Goal: Information Seeking & Learning: Find specific fact

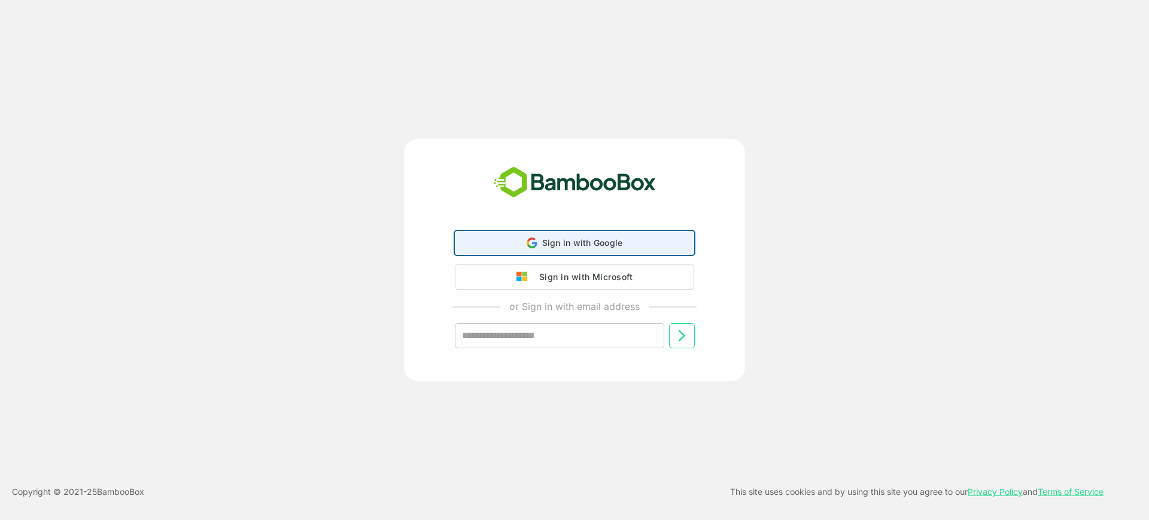
click at [593, 235] on div "Sign in with Google Sign in with Google. Opens in new tab" at bounding box center [574, 243] width 224 height 23
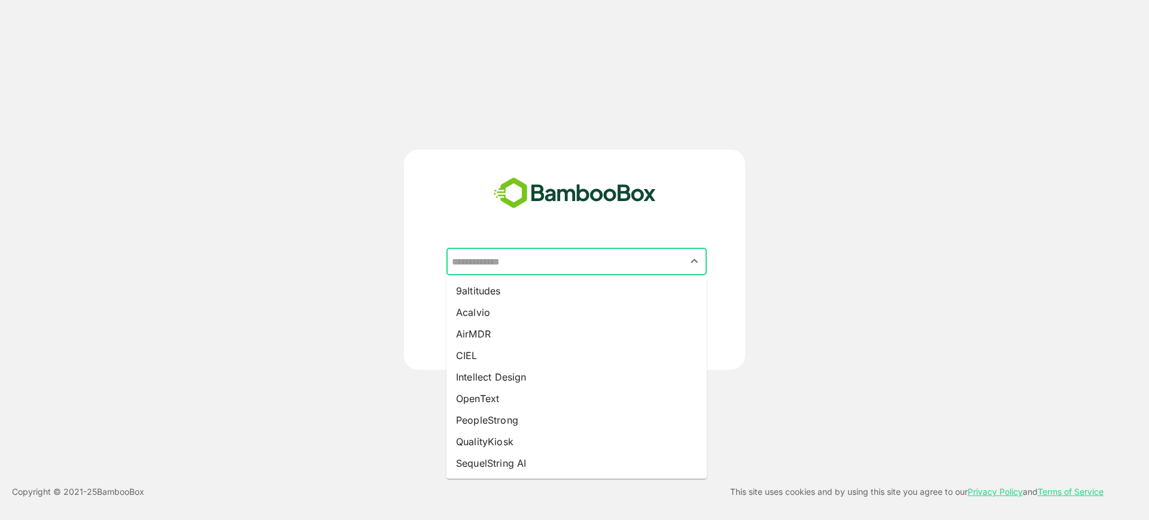
click at [592, 258] on input "text" at bounding box center [576, 261] width 255 height 23
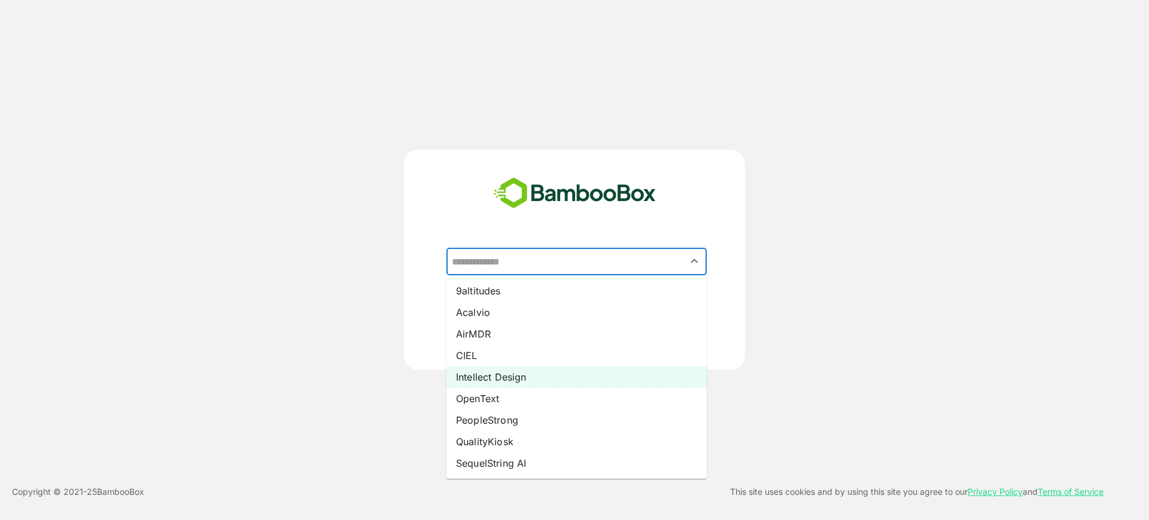
click at [581, 367] on li "Intellect Design" at bounding box center [576, 377] width 260 height 22
type input "**********"
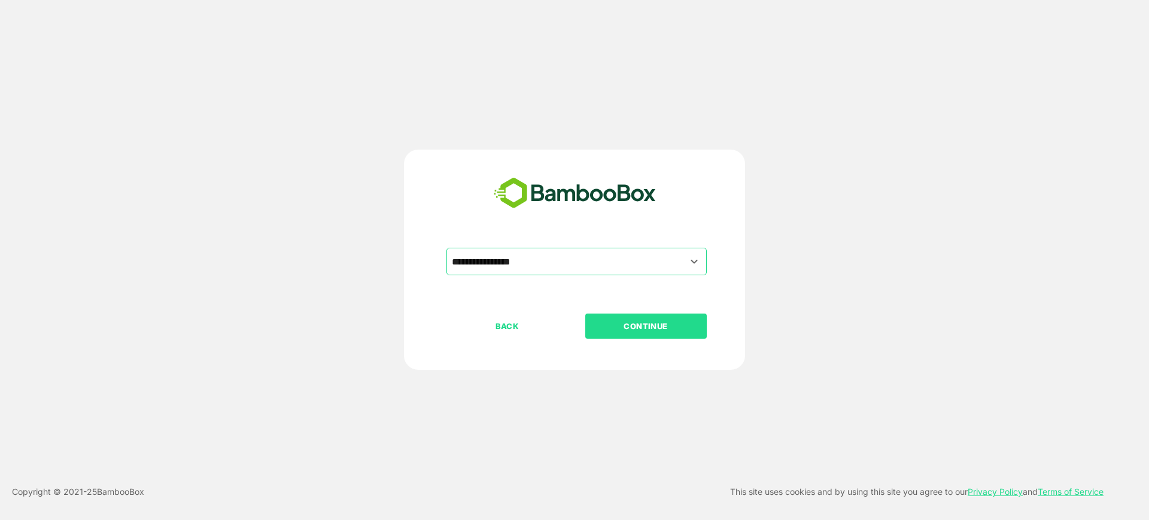
click at [614, 330] on p "CONTINUE" at bounding box center [646, 325] width 120 height 13
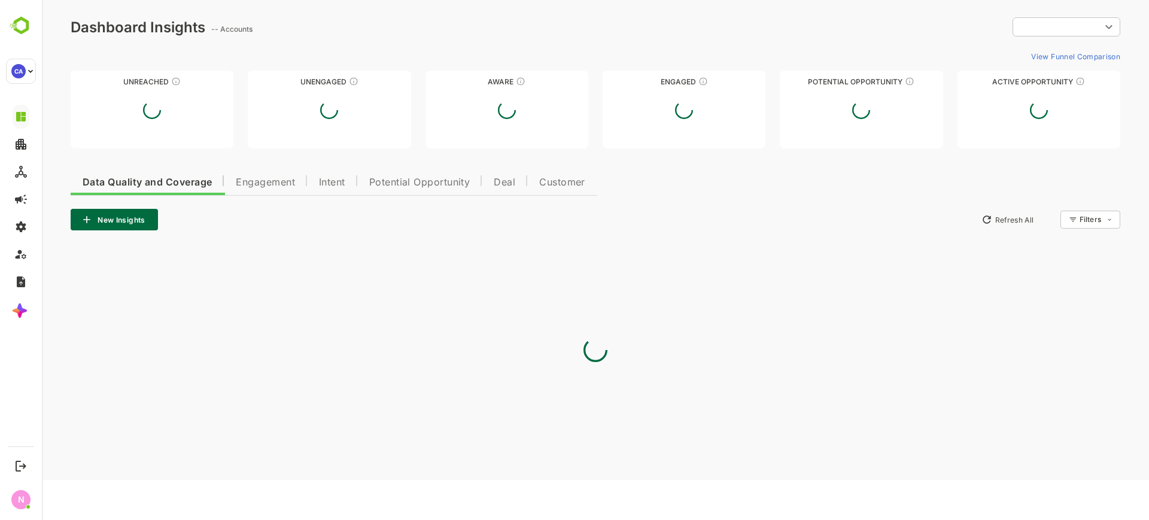
type input "**********"
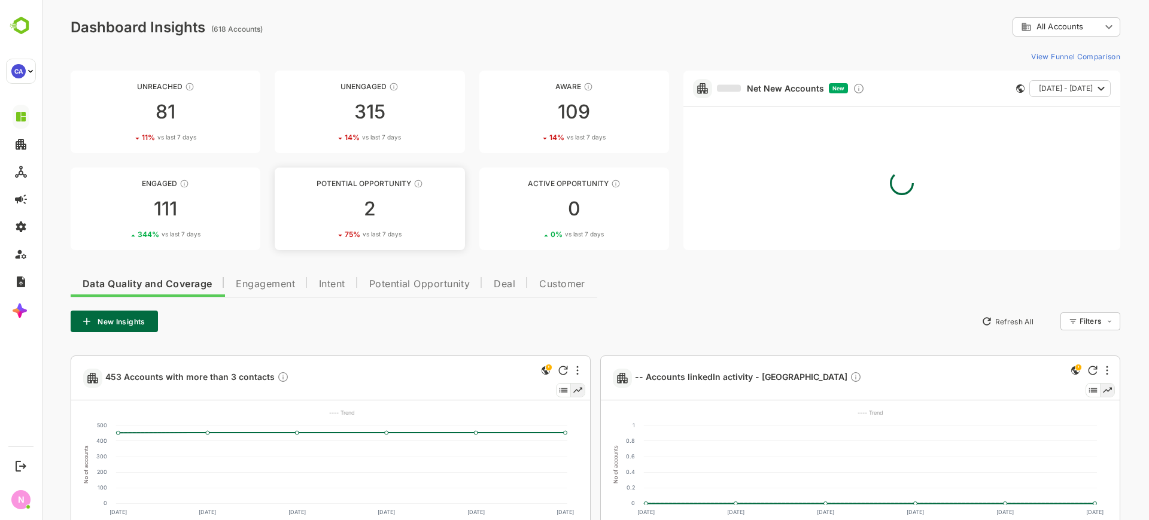
click at [382, 218] on link "Potential Opportunity 2 75 % vs last 7 days" at bounding box center [370, 209] width 190 height 83
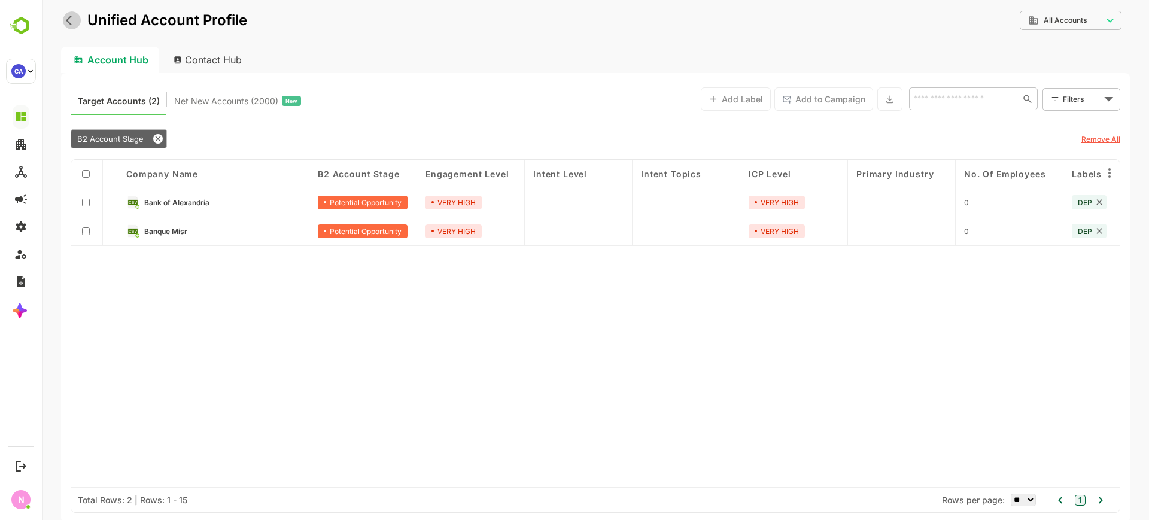
click at [75, 25] on icon "back" at bounding box center [72, 20] width 12 height 12
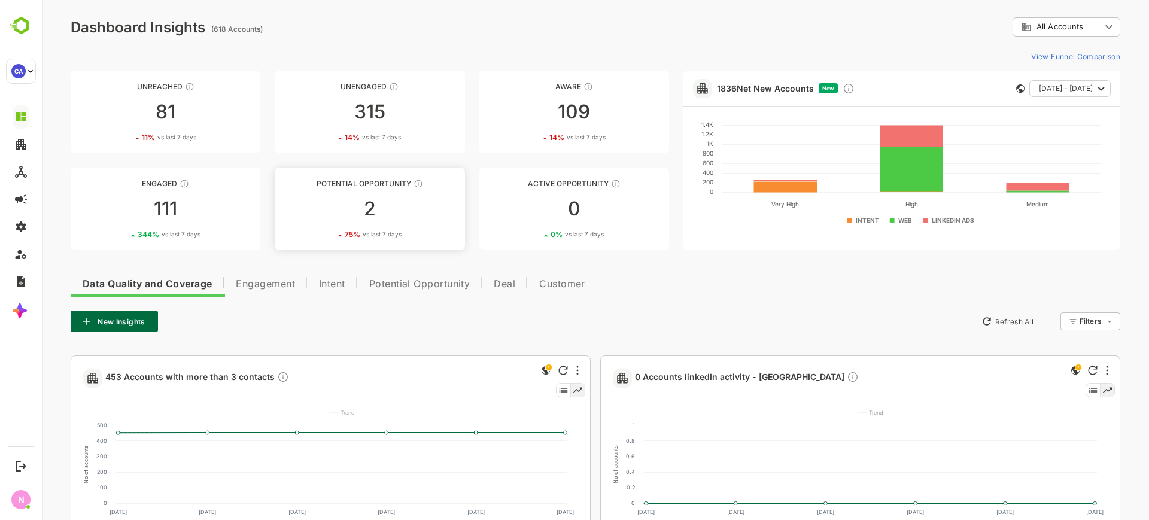
click at [371, 203] on div "2" at bounding box center [370, 208] width 190 height 19
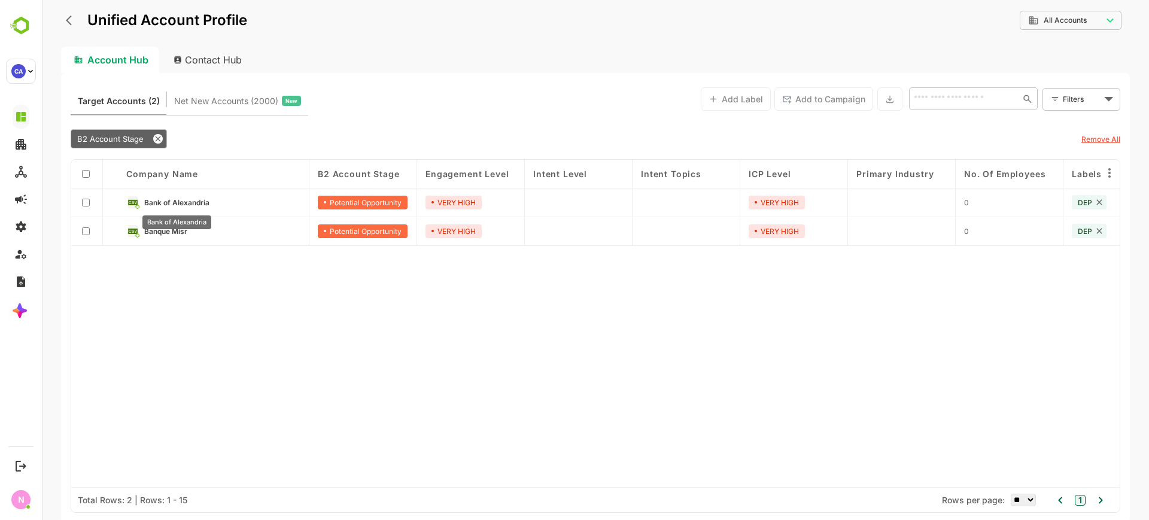
click at [182, 199] on span "Bank of Alexandria" at bounding box center [176, 202] width 65 height 9
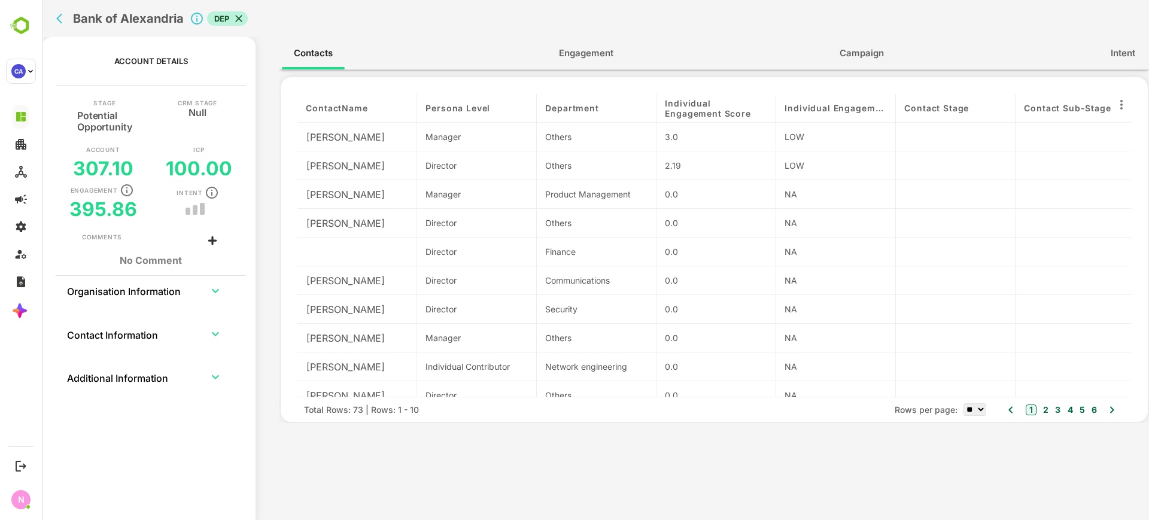
click at [573, 51] on span "Engagement" at bounding box center [586, 53] width 54 height 16
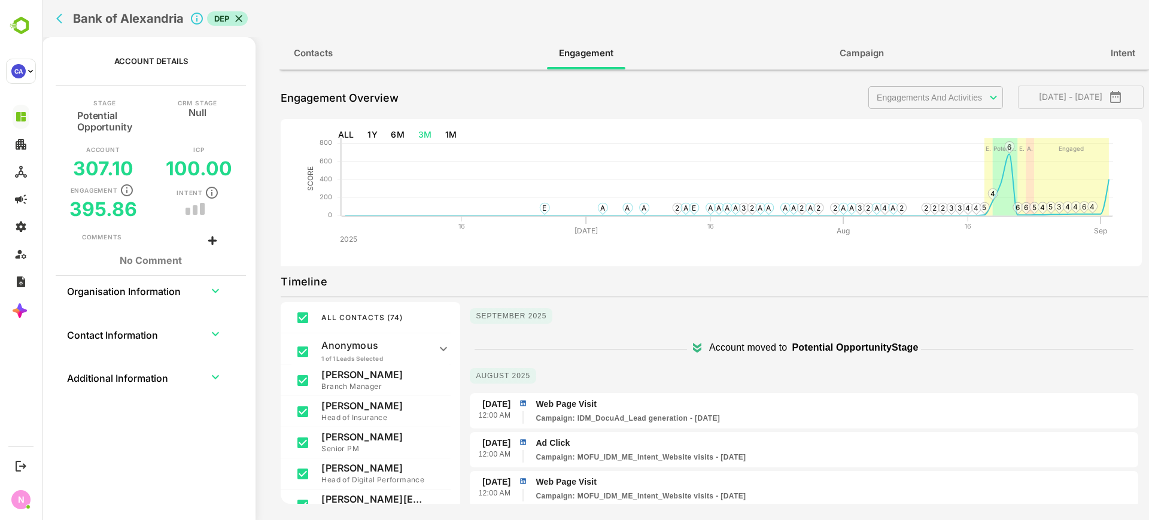
click at [68, 20] on icon "back" at bounding box center [62, 19] width 12 height 12
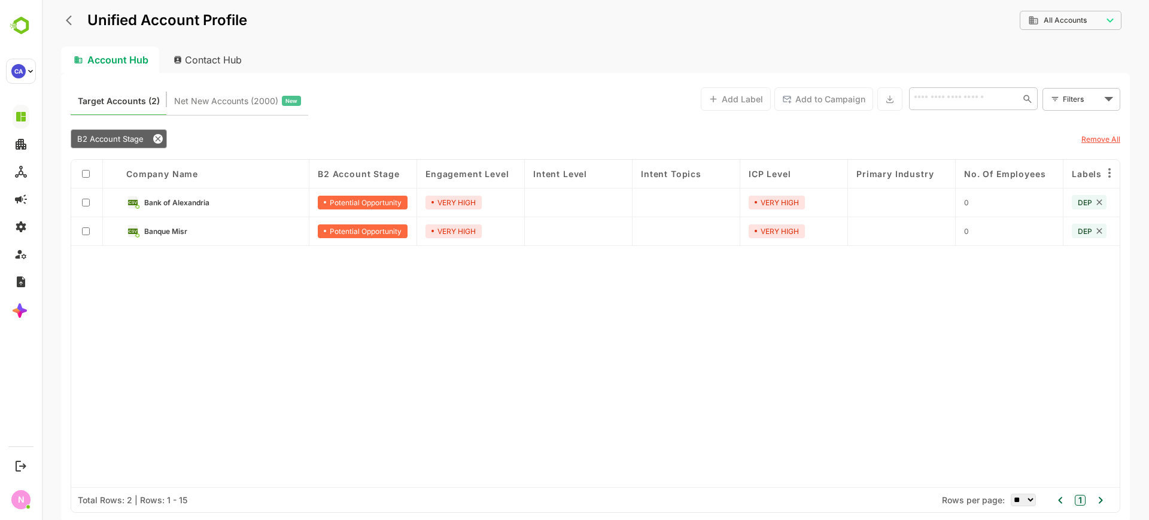
click at [65, 13] on div "Unified Account Profile" at bounding box center [154, 21] width 186 height 22
click at [72, 25] on icon "back" at bounding box center [72, 20] width 12 height 12
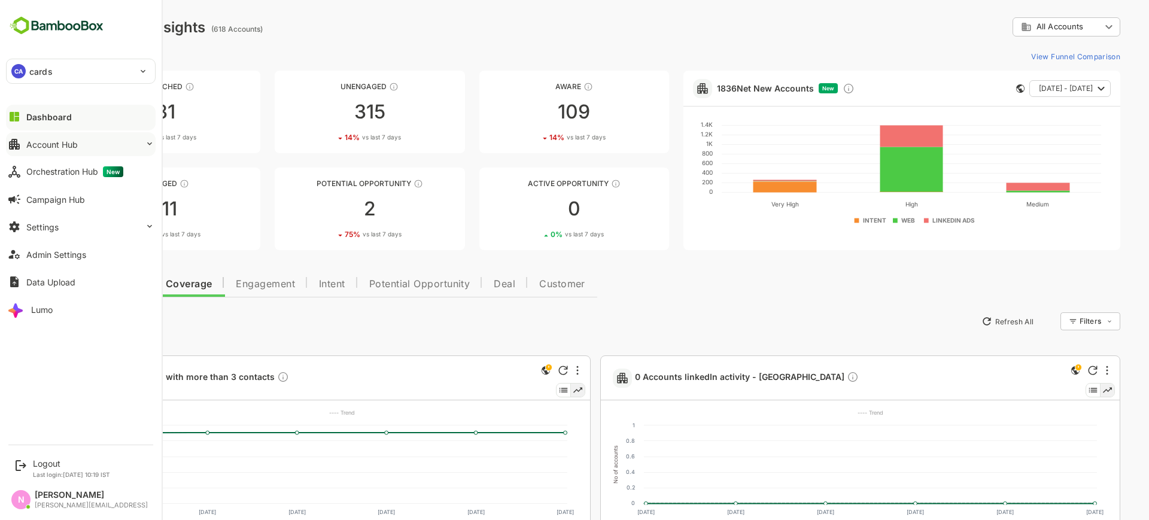
click at [22, 150] on button "Account Hub" at bounding box center [81, 144] width 150 height 24
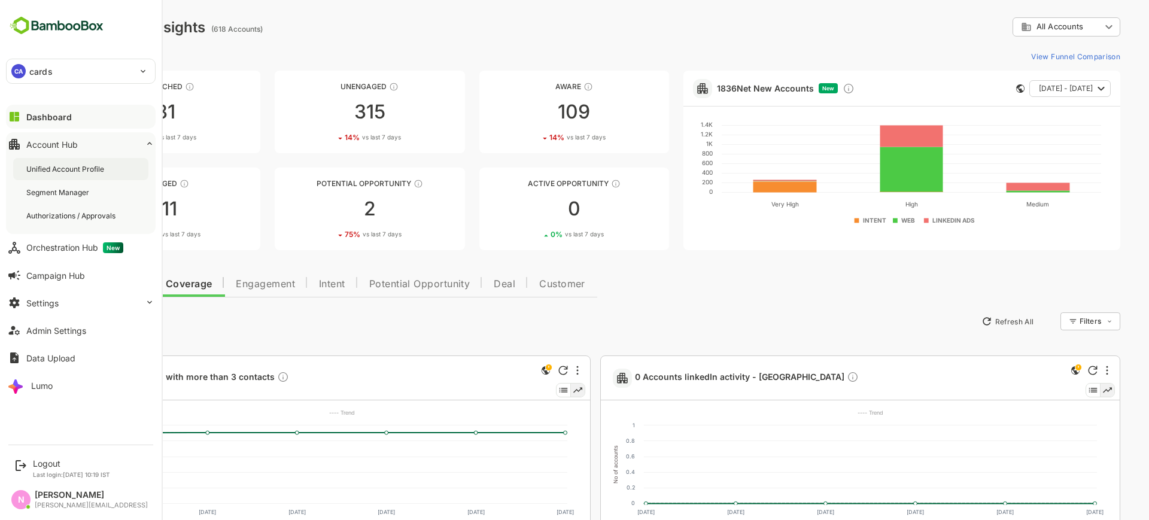
click at [85, 176] on div "Unified Account Profile" at bounding box center [80, 169] width 135 height 22
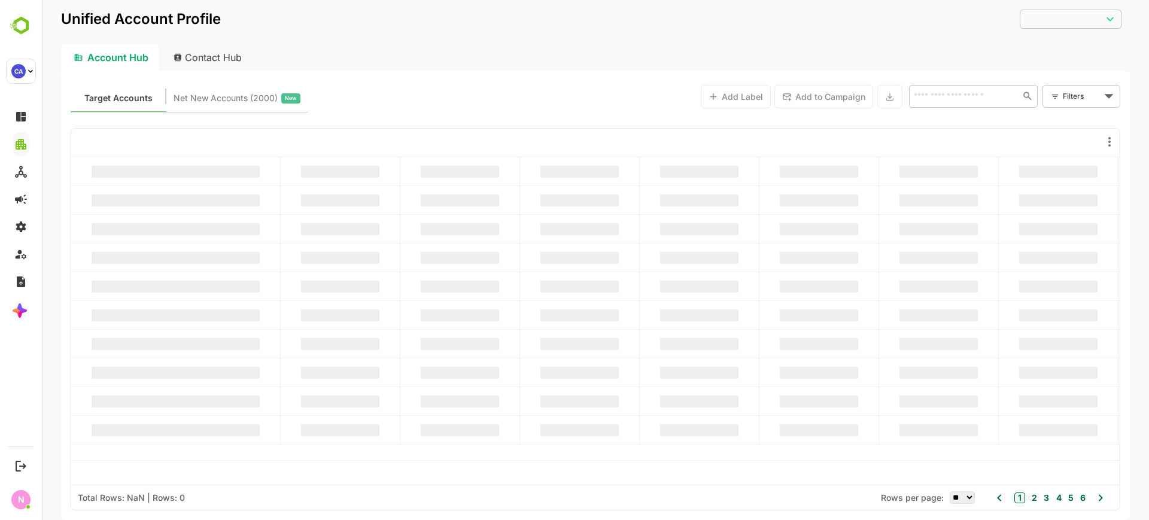
type input "**********"
click at [982, 92] on input "text" at bounding box center [963, 96] width 107 height 14
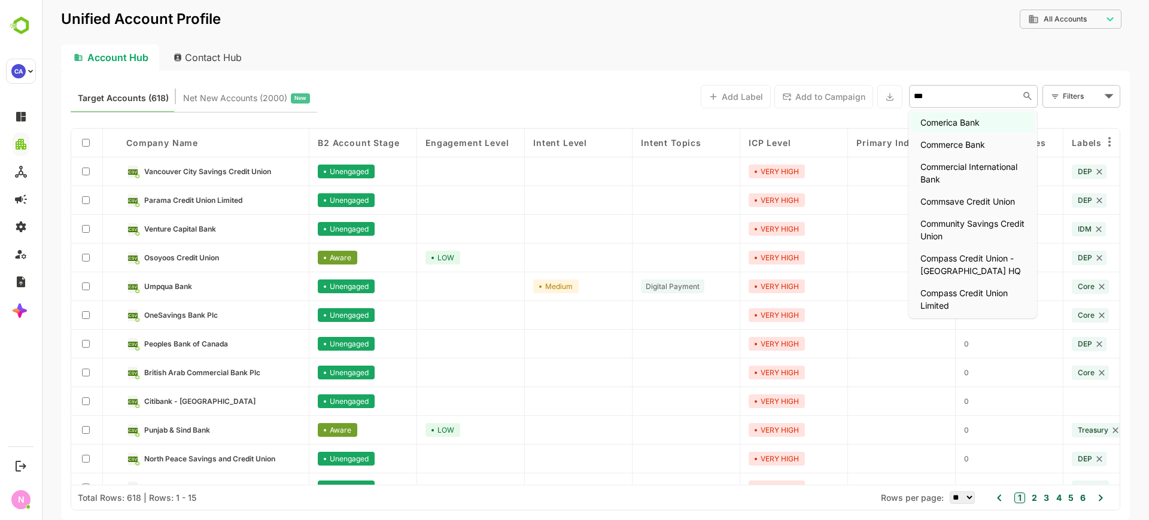
type input "****"
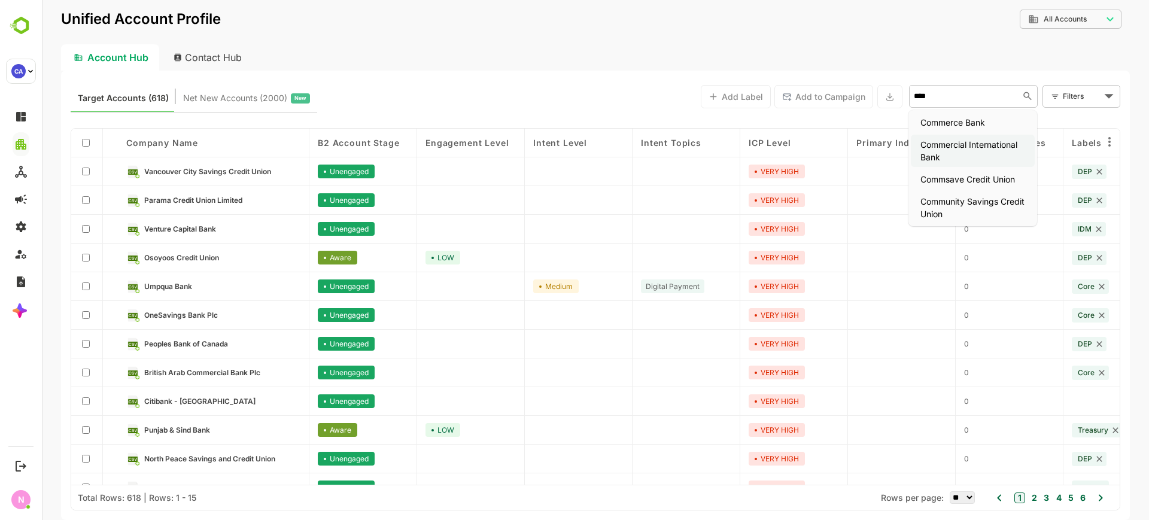
click at [978, 142] on li "Commercial International Bank" at bounding box center [973, 151] width 124 height 32
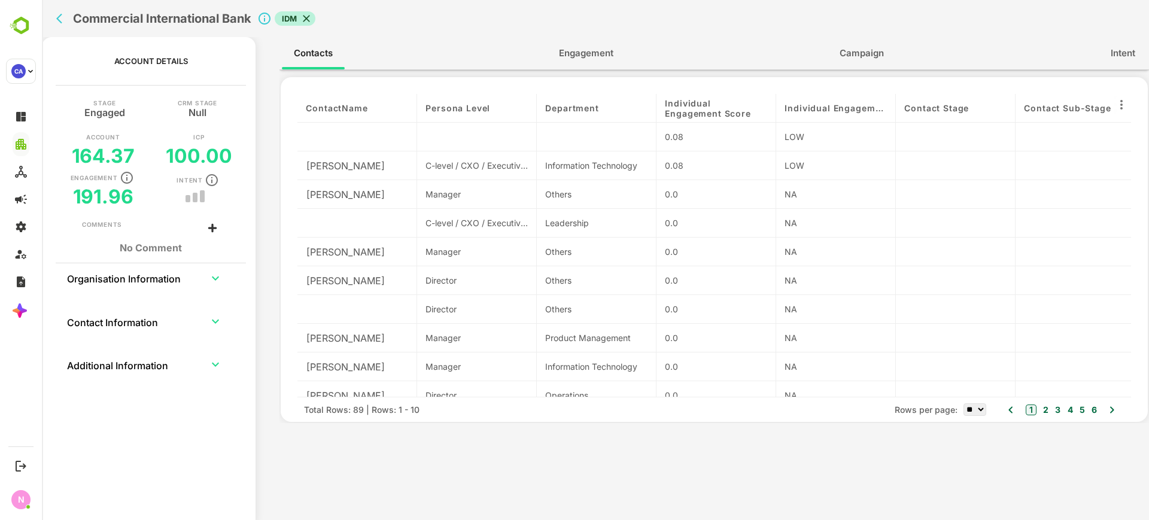
click at [183, 272] on th "Organisation Information" at bounding box center [130, 277] width 129 height 29
click at [205, 278] on td "collapsible table" at bounding box center [215, 277] width 41 height 29
click at [212, 274] on icon "expand row" at bounding box center [215, 278] width 14 height 14
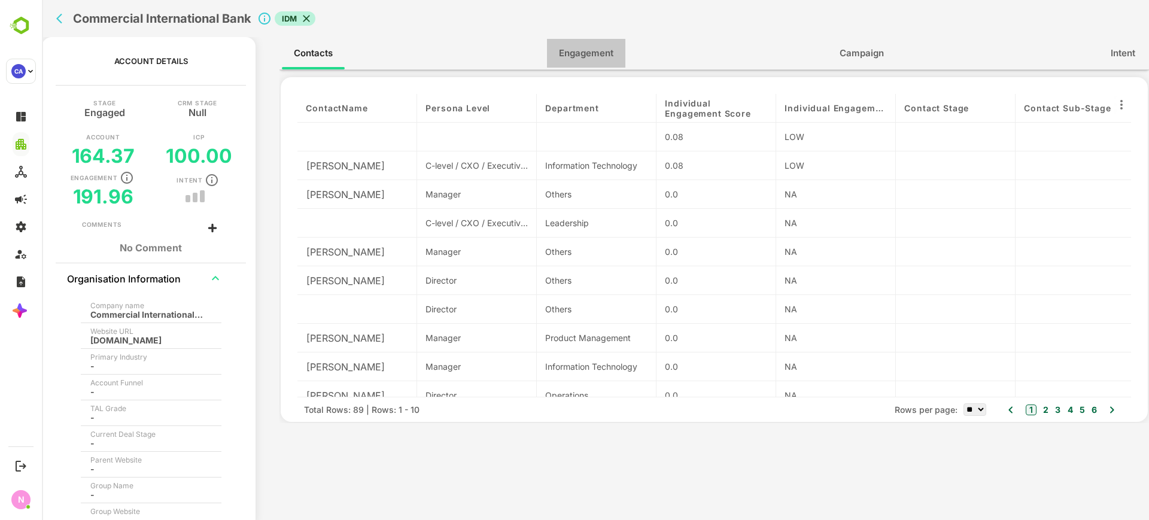
click at [585, 39] on button "Engagement" at bounding box center [586, 53] width 78 height 29
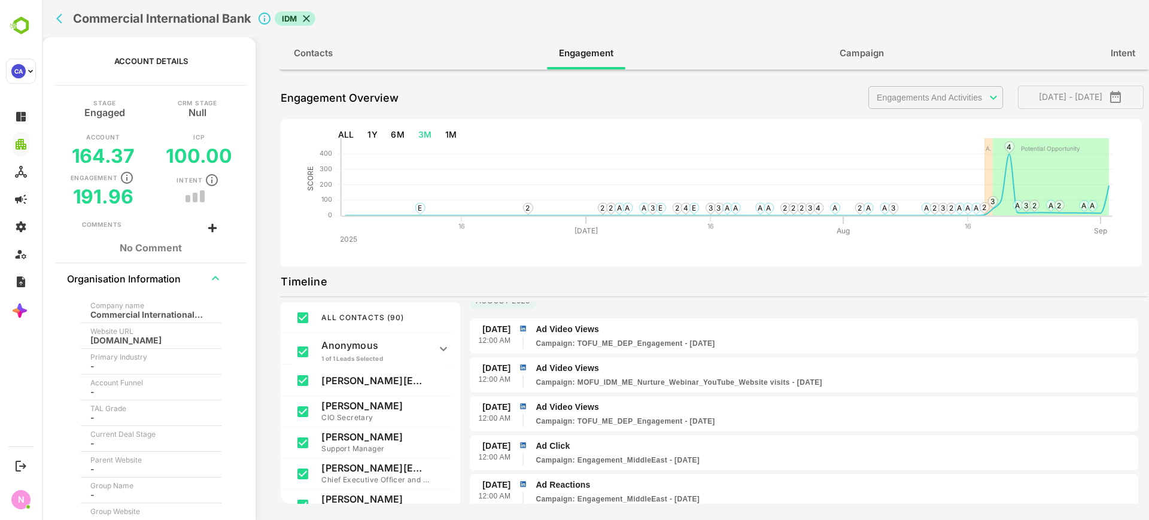
click at [56, 20] on icon "back" at bounding box center [62, 19] width 12 height 12
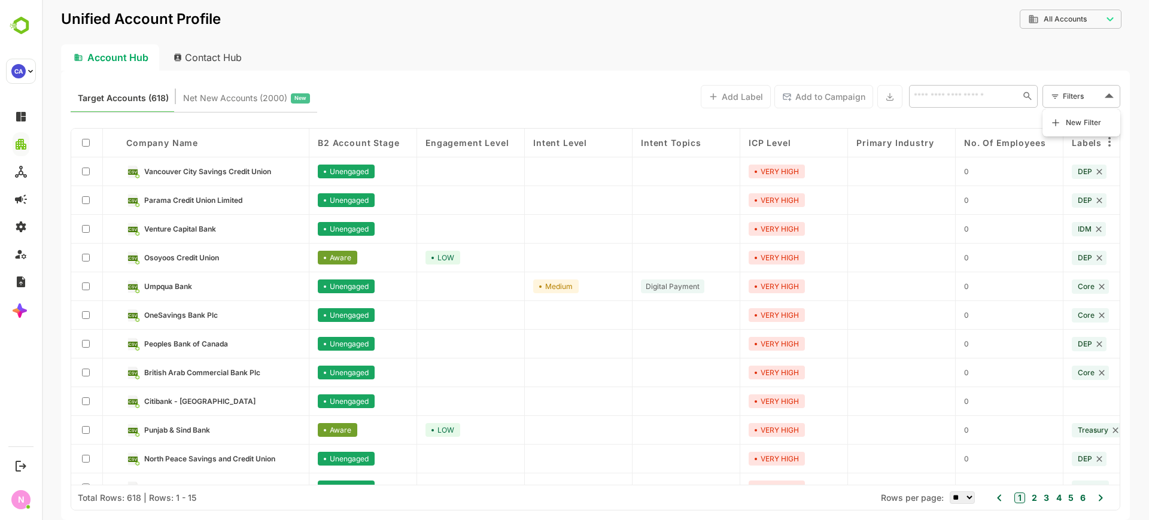
click at [1073, 89] on body "**********" at bounding box center [595, 260] width 1107 height 520
click at [1077, 122] on span "New Filter" at bounding box center [1084, 122] width 36 height 14
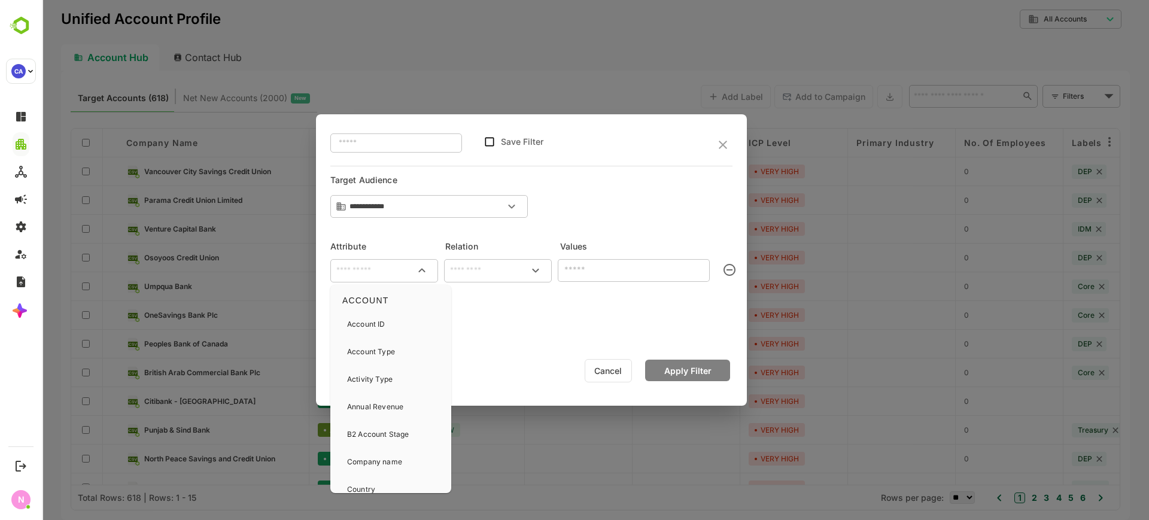
click at [345, 274] on input "text" at bounding box center [384, 270] width 103 height 14
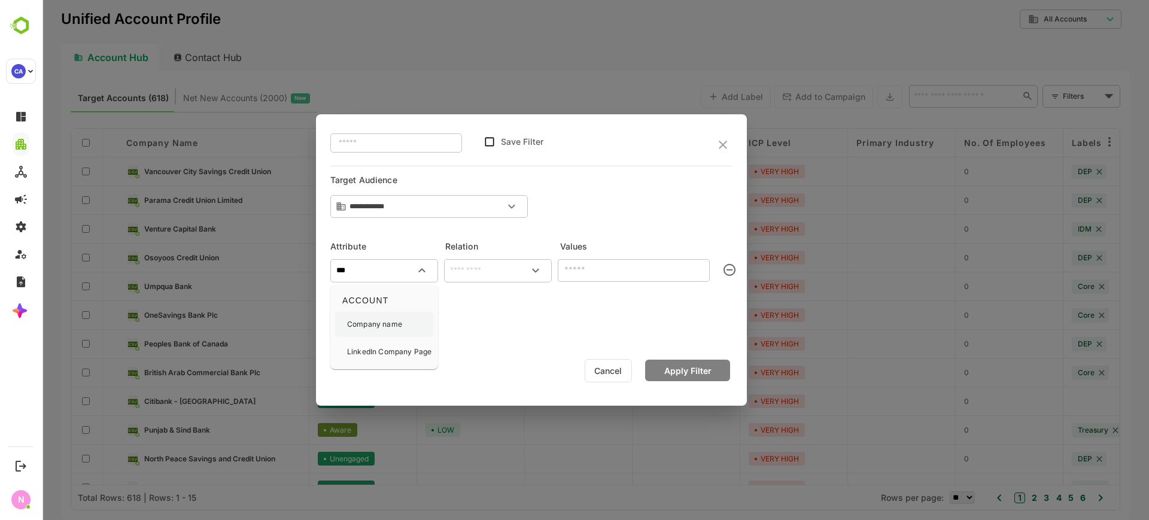
click at [367, 325] on p "Company name" at bounding box center [374, 324] width 55 height 11
type input "**********"
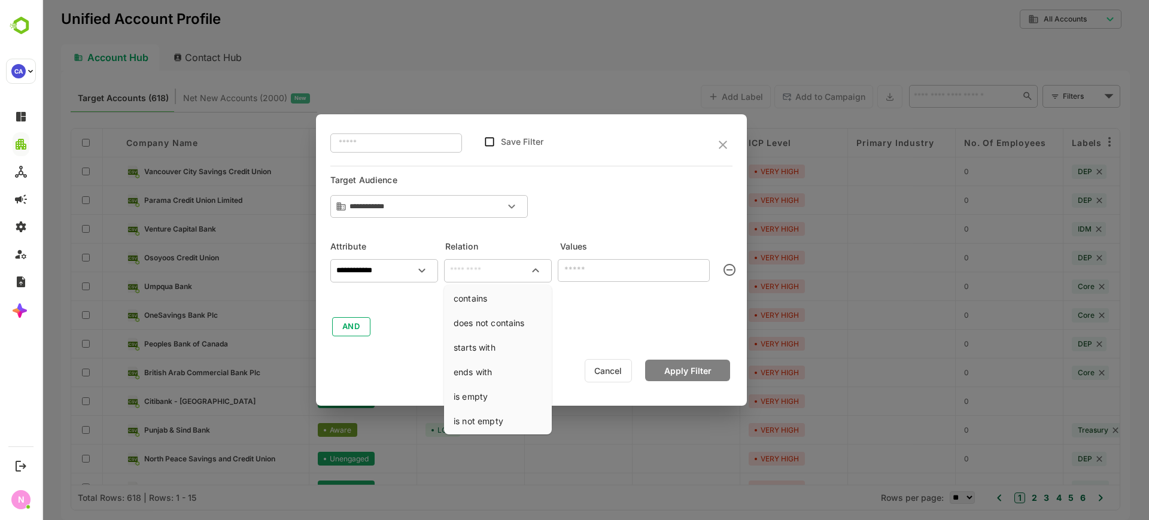
click at [504, 273] on input "text" at bounding box center [497, 270] width 103 height 14
click at [501, 292] on li "contains" at bounding box center [497, 298] width 103 height 22
type input "********"
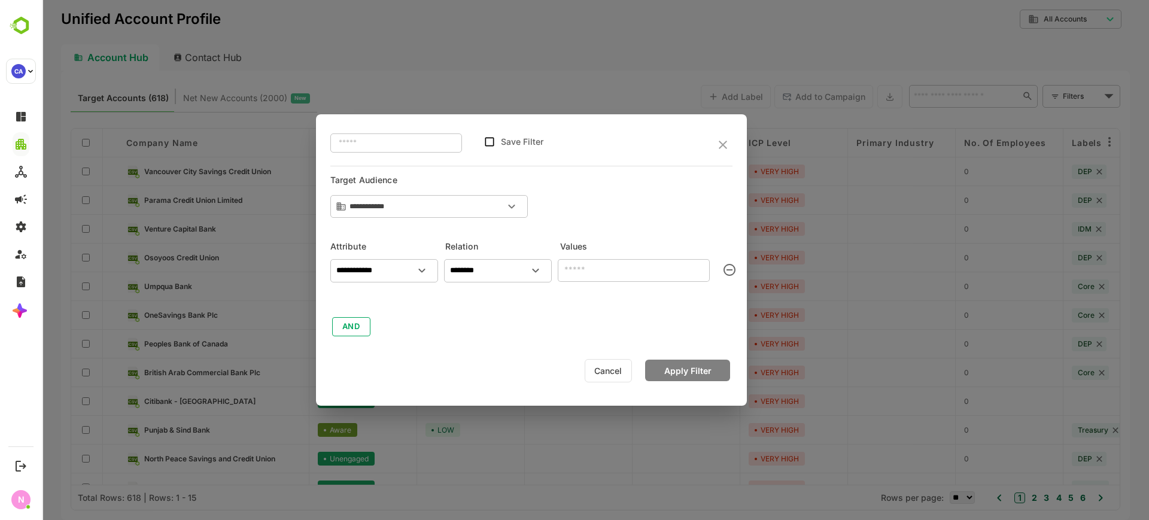
click at [608, 266] on input "text" at bounding box center [634, 270] width 152 height 23
paste input "**********"
type input "**********"
click at [614, 270] on input "**********" at bounding box center [634, 270] width 152 height 23
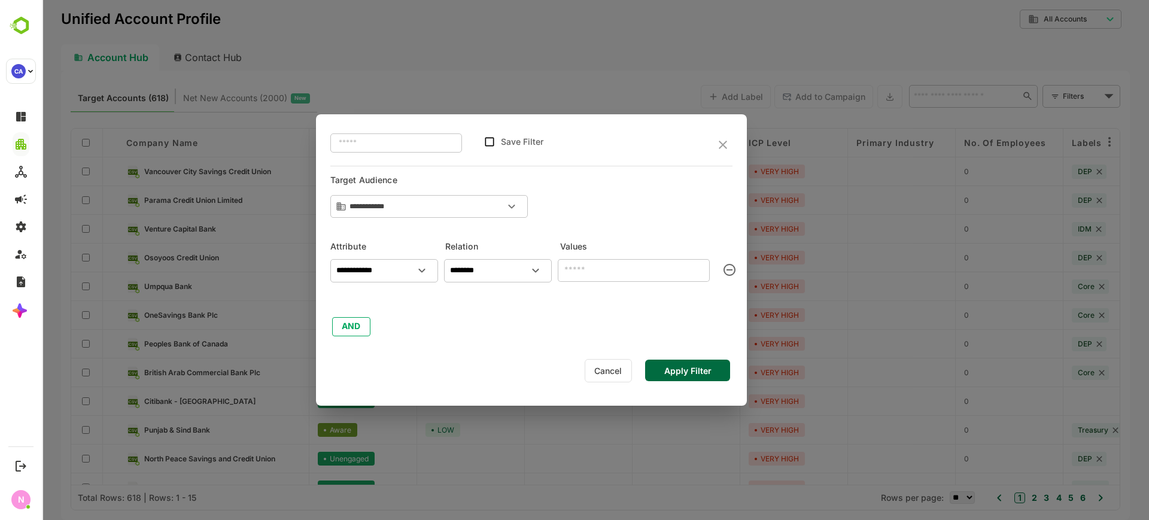
scroll to position [0, 0]
type input "**********"
click at [707, 371] on button "Apply Filter" at bounding box center [687, 371] width 85 height 22
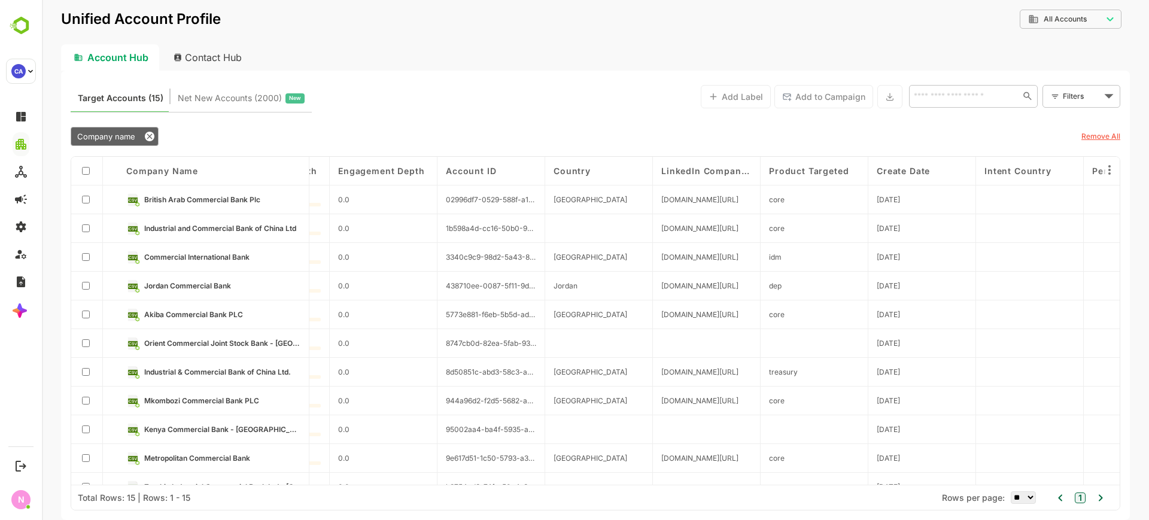
scroll to position [0, 2031]
click at [443, 257] on span "3340c9c9-98d2-5a43-89d9-1cedc0d249ef" at bounding box center [485, 256] width 90 height 9
drag, startPoint x: 443, startPoint y: 257, endPoint x: 455, endPoint y: 257, distance: 12.0
click at [455, 257] on span "3340c9c9-98d2-5a43-89d9-1cedc0d249ef" at bounding box center [485, 256] width 90 height 9
click at [445, 254] on span "3340c9c9-98d2-5a43-89d9-1cedc0d249ef" at bounding box center [485, 256] width 90 height 9
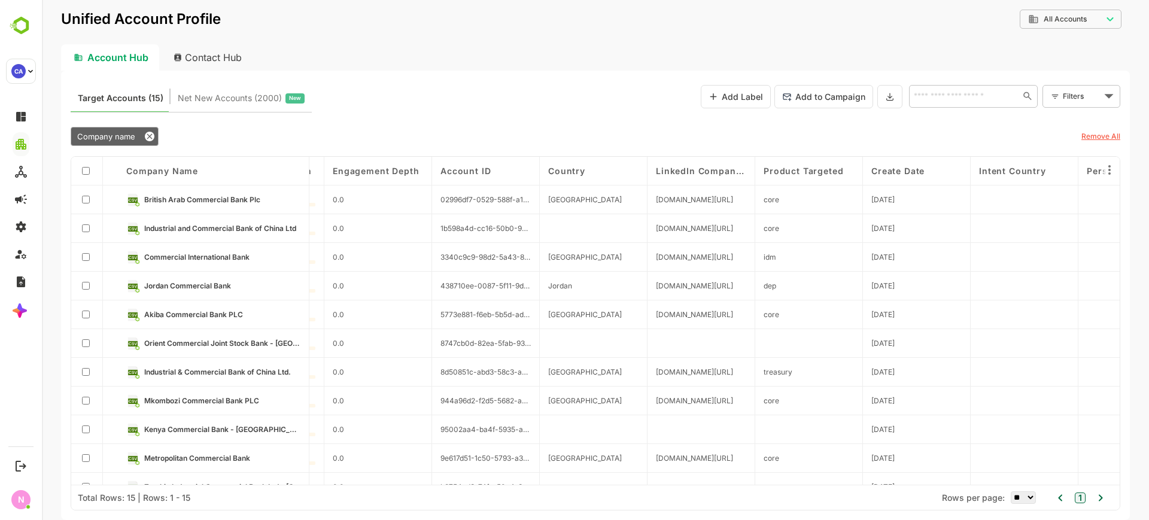
drag, startPoint x: 538, startPoint y: 166, endPoint x: 622, endPoint y: 162, distance: 83.3
click at [622, 162] on div "Company name B2 Account Stage Engagement Level Intent Level Intent Topics ICP L…" at bounding box center [595, 321] width 1048 height 328
drag, startPoint x: 540, startPoint y: 174, endPoint x: 647, endPoint y: 181, distance: 107.9
click at [647, 181] on div "Company name B2 Account Stage Engagement Level Intent Level Intent Topics ICP L…" at bounding box center [595, 321] width 1048 height 328
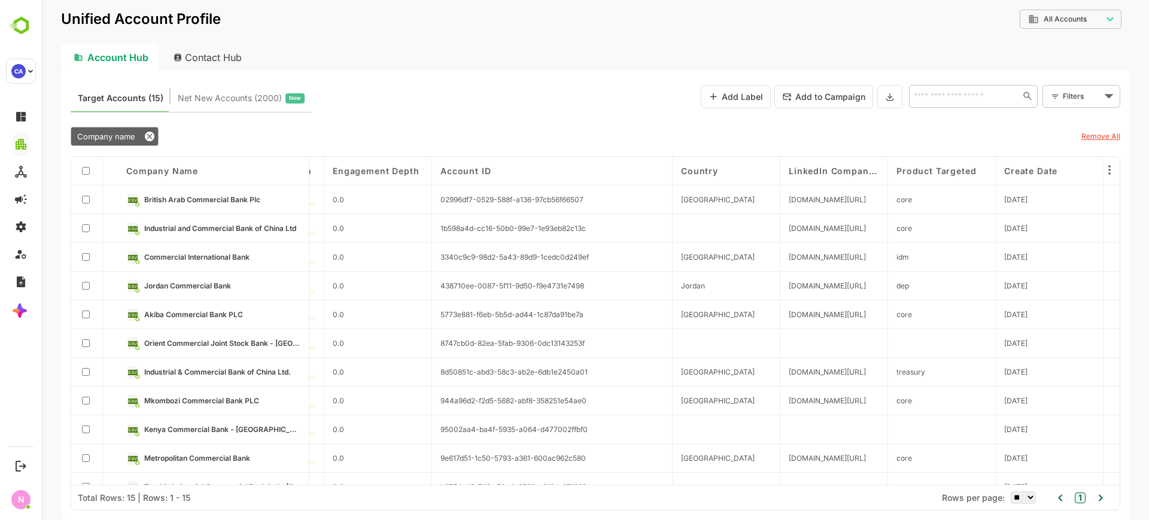
drag, startPoint x: 535, startPoint y: 171, endPoint x: 717, endPoint y: 169, distance: 181.9
click at [717, 169] on div "Company name B2 Account Stage Engagement Level Intent Level Intent Topics ICP L…" at bounding box center [595, 321] width 1048 height 328
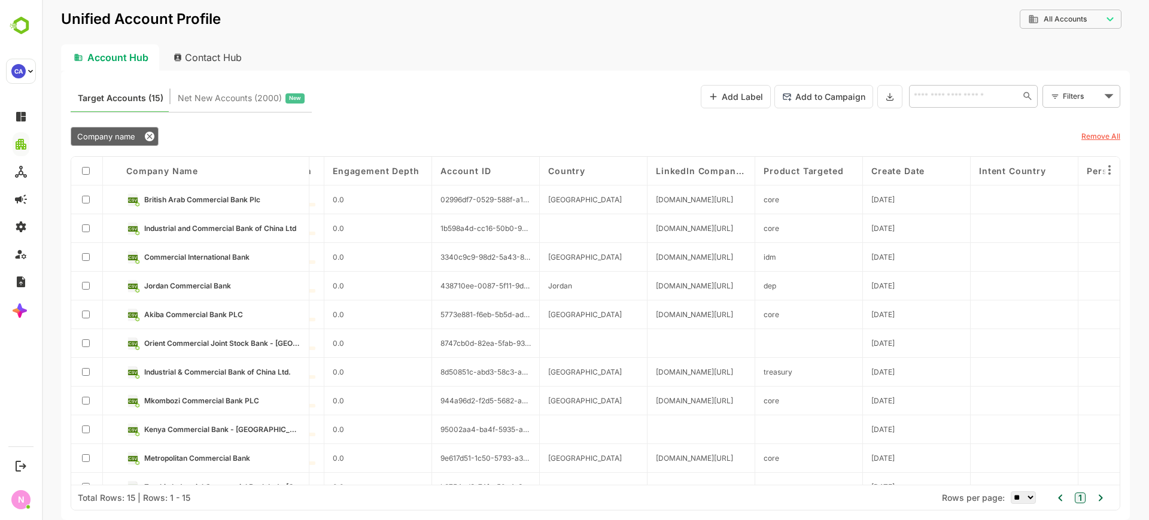
drag, startPoint x: 537, startPoint y: 171, endPoint x: 623, endPoint y: 172, distance: 86.2
click at [623, 172] on div "Company name B2 Account Stage Engagement Level Intent Level Intent Topics ICP L…" at bounding box center [595, 321] width 1048 height 328
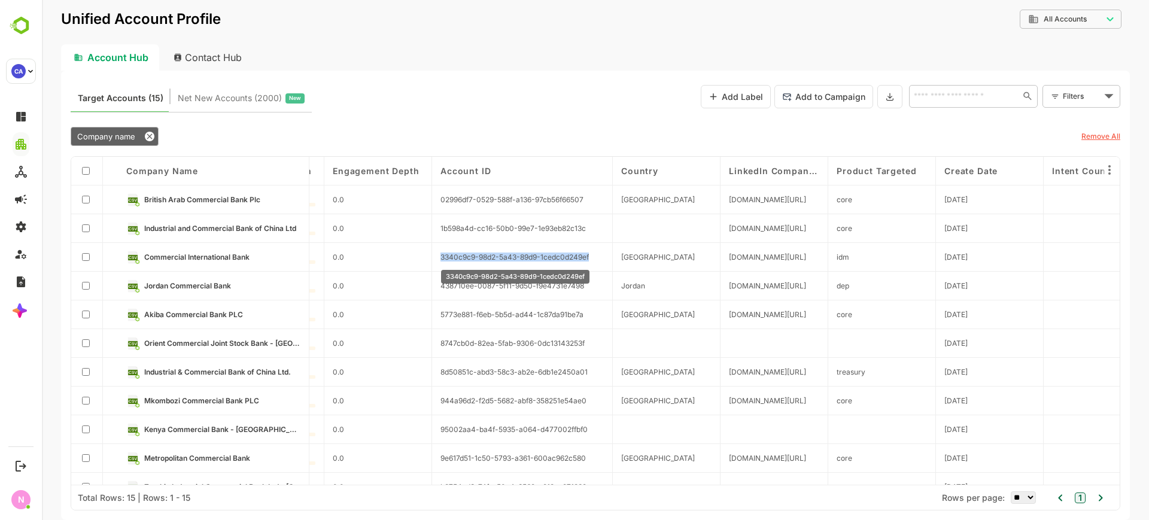
drag, startPoint x: 441, startPoint y: 257, endPoint x: 590, endPoint y: 258, distance: 149.6
click at [590, 258] on div "3340c9c9-98d2-5a43-89d9-1cedc0d249ef" at bounding box center [522, 257] width 181 height 29
copy span "3340c9c9-98d2-5a43-89d9-1cedc0d249ef"
